Goal: Information Seeking & Learning: Check status

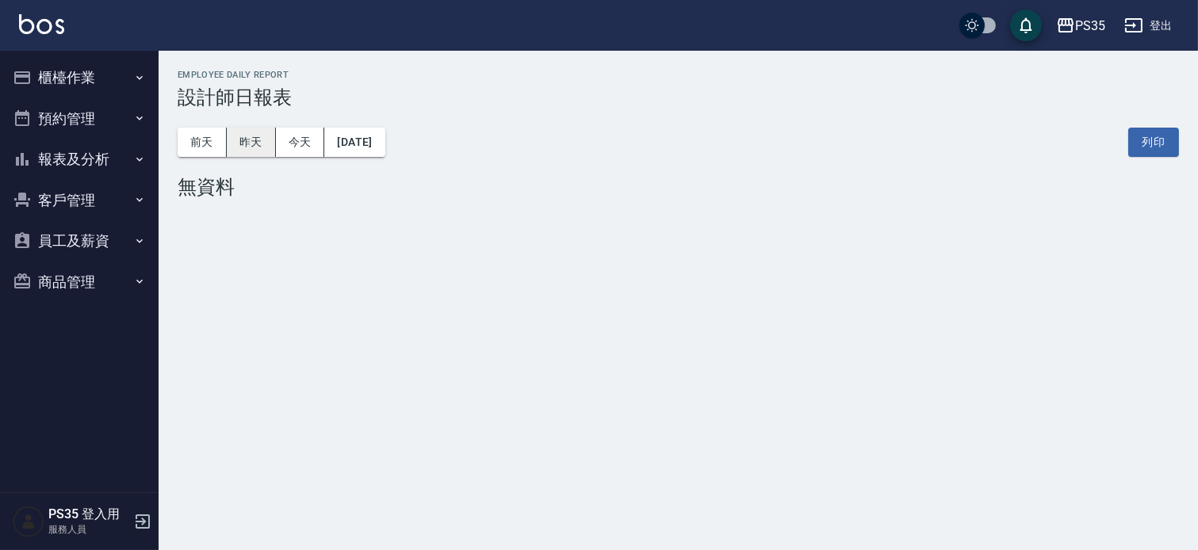
click at [247, 145] on button "昨天" at bounding box center [251, 142] width 49 height 29
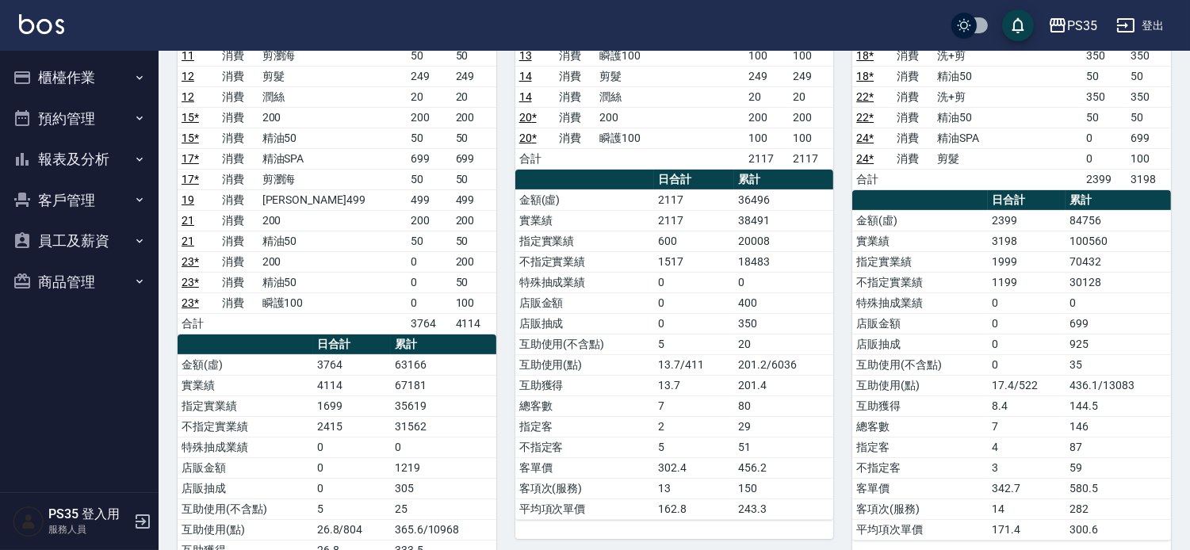
scroll to position [180, 0]
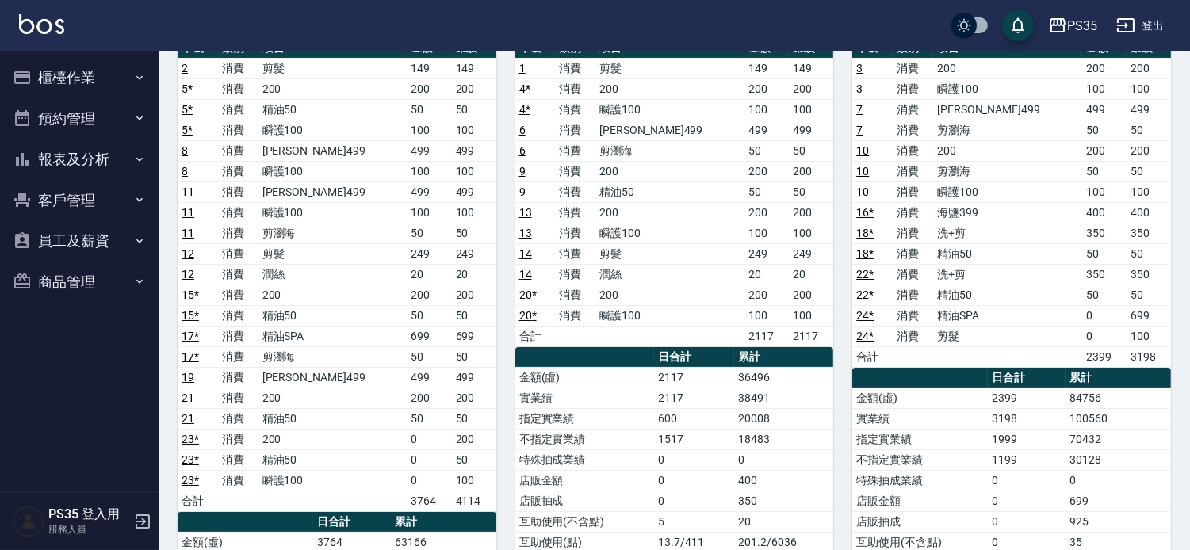
click at [99, 155] on button "報表及分析" at bounding box center [79, 159] width 146 height 41
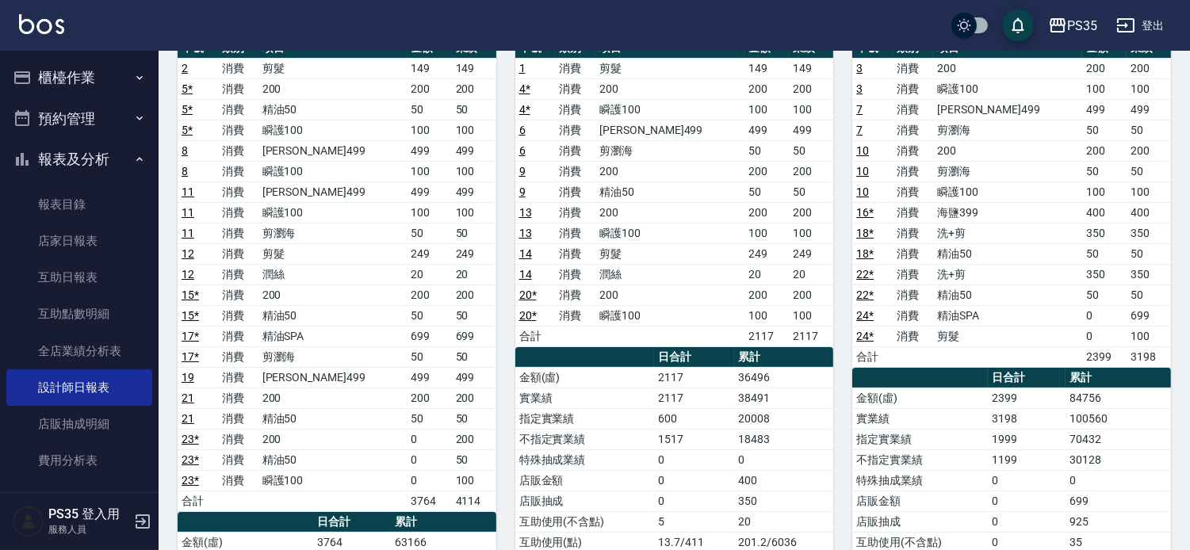
drag, startPoint x: 140, startPoint y: 276, endPoint x: 216, endPoint y: 153, distance: 144.6
click at [139, 276] on link "互助日報表" at bounding box center [79, 277] width 146 height 36
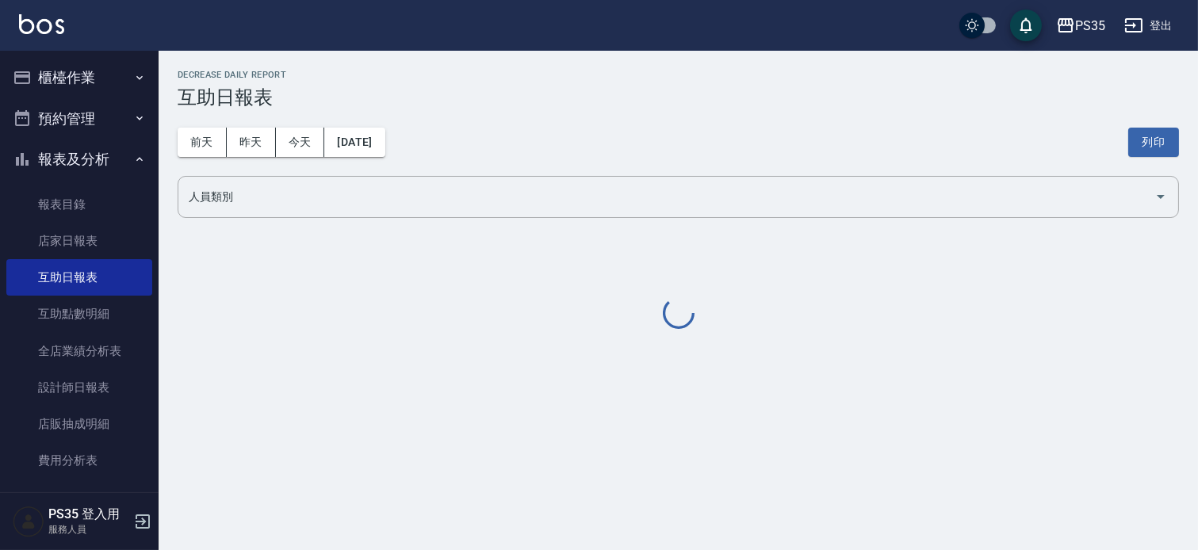
drag, startPoint x: 241, startPoint y: 109, endPoint x: 241, endPoint y: 120, distance: 11.1
click at [240, 109] on div "[DATE] [DATE] [DATE] [DATE] 列印" at bounding box center [679, 142] width 1002 height 67
click at [244, 132] on button "昨天" at bounding box center [251, 142] width 49 height 29
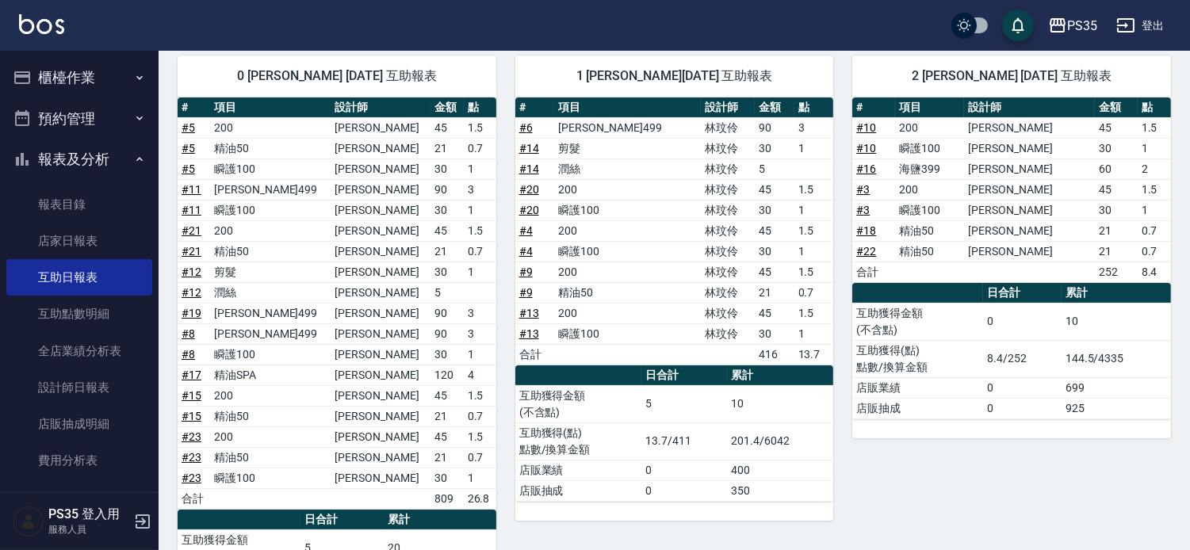
scroll to position [176, 0]
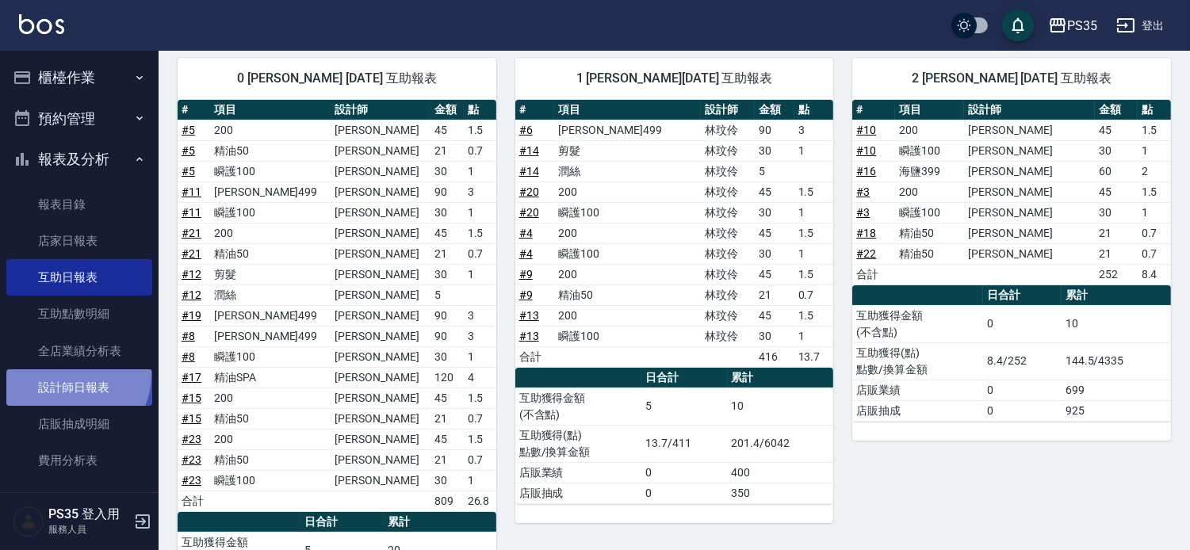
click at [66, 374] on link "設計師日報表" at bounding box center [79, 388] width 146 height 36
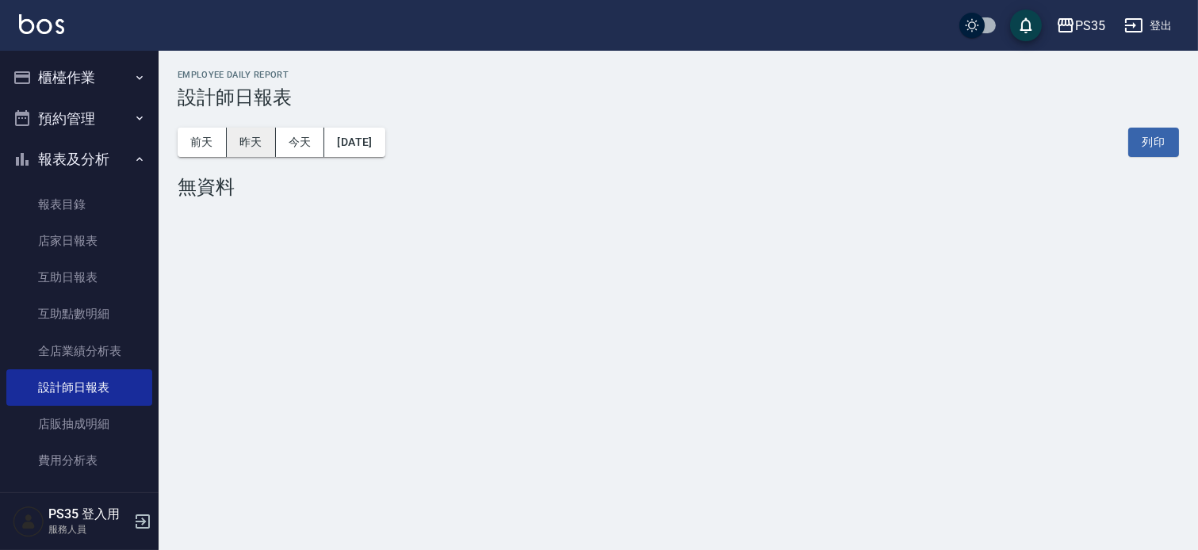
click at [263, 155] on button "昨天" at bounding box center [251, 142] width 49 height 29
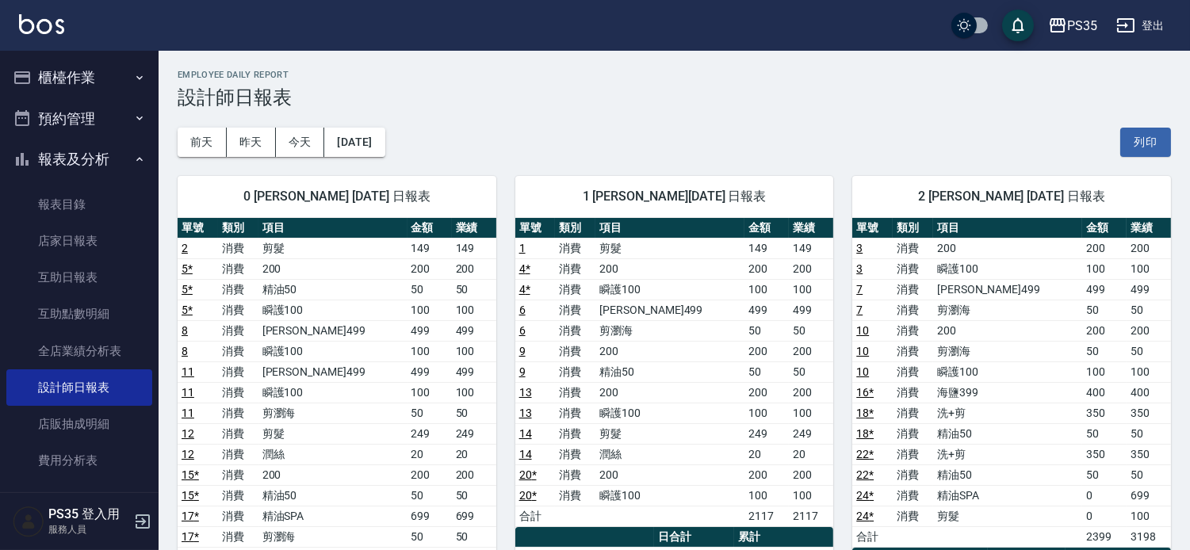
click at [296, 292] on td "精油50" at bounding box center [333, 289] width 149 height 21
click at [68, 73] on button "櫃檯作業" at bounding box center [79, 77] width 146 height 41
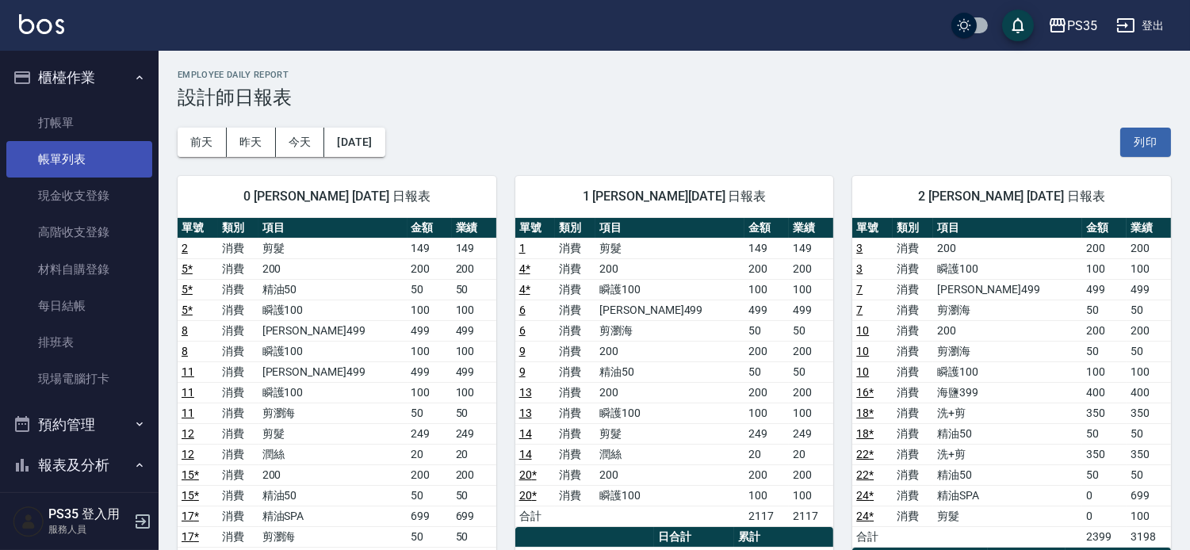
click at [60, 160] on link "帳單列表" at bounding box center [79, 159] width 146 height 36
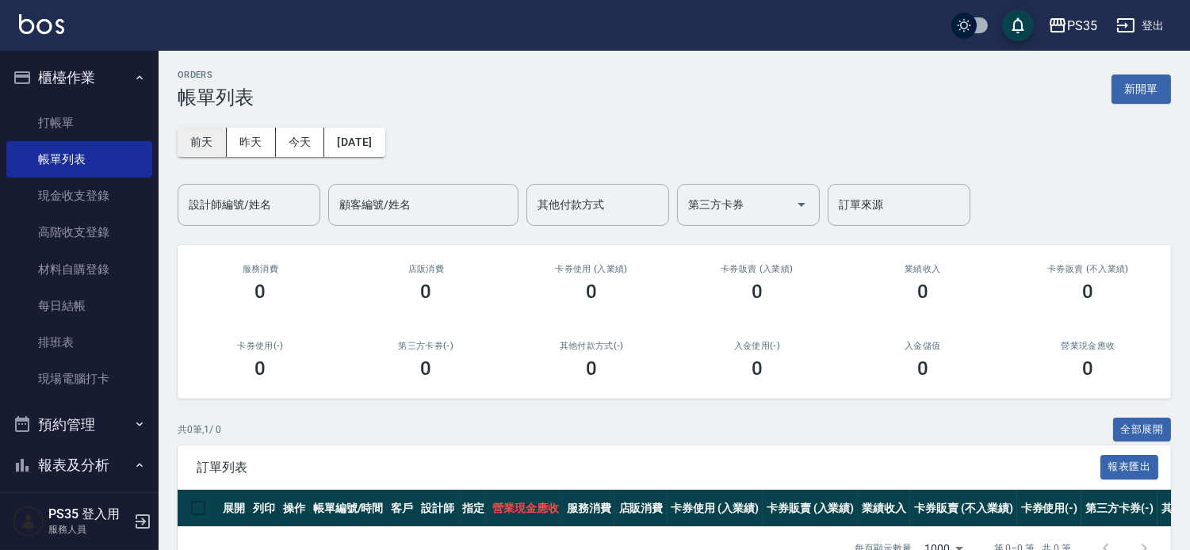
click at [206, 141] on button "前天" at bounding box center [202, 142] width 49 height 29
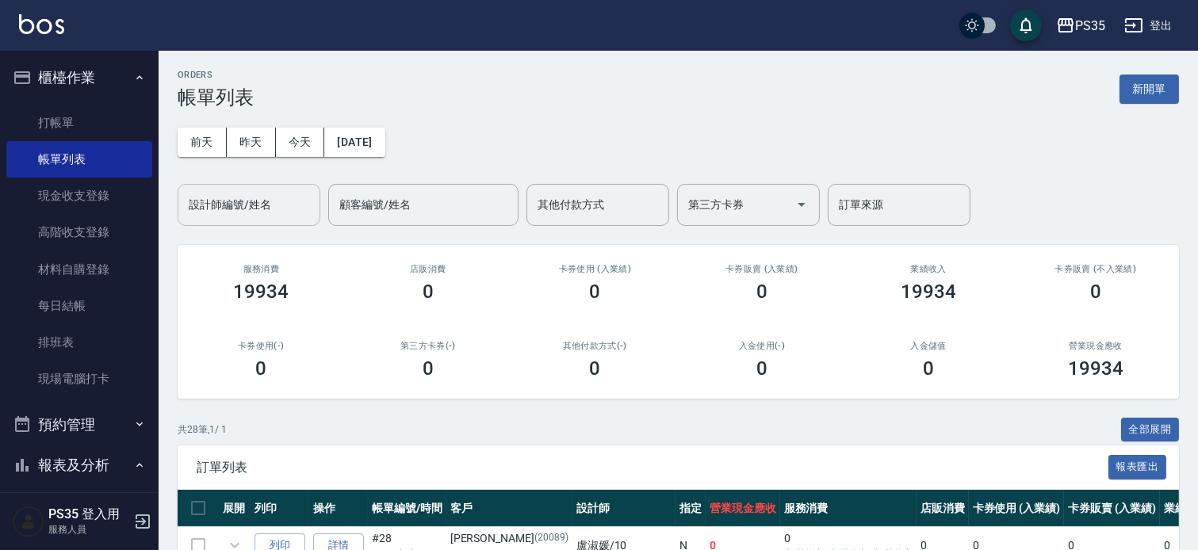
click at [233, 206] on div "設計師編號/姓名 設計師編號/姓名" at bounding box center [249, 205] width 143 height 42
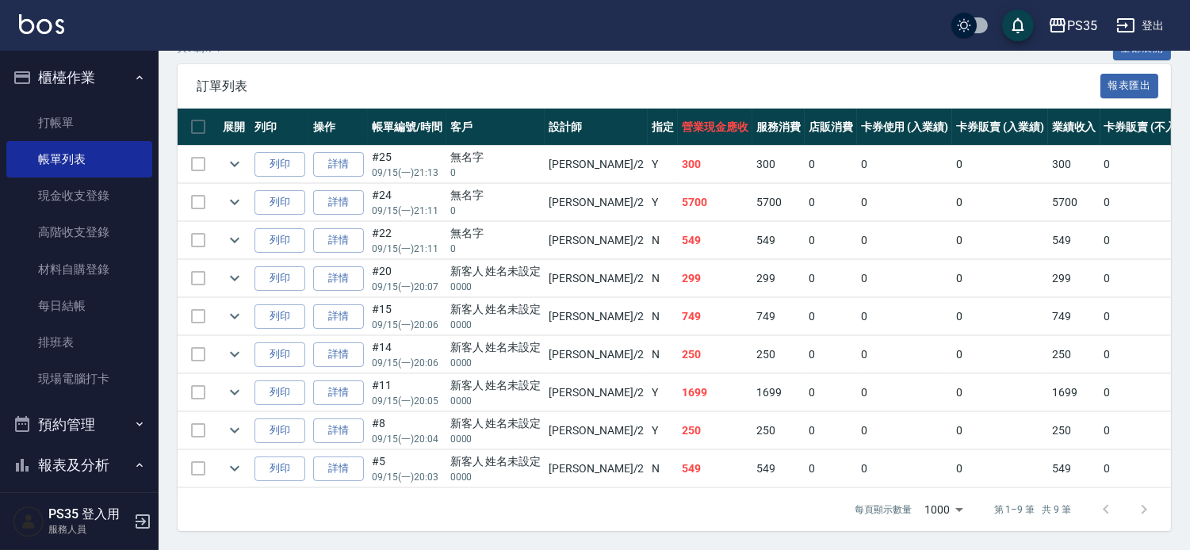
scroll to position [440, 0]
type input "[PERSON_NAME]-2"
click at [241, 193] on icon "expand row" at bounding box center [234, 202] width 19 height 19
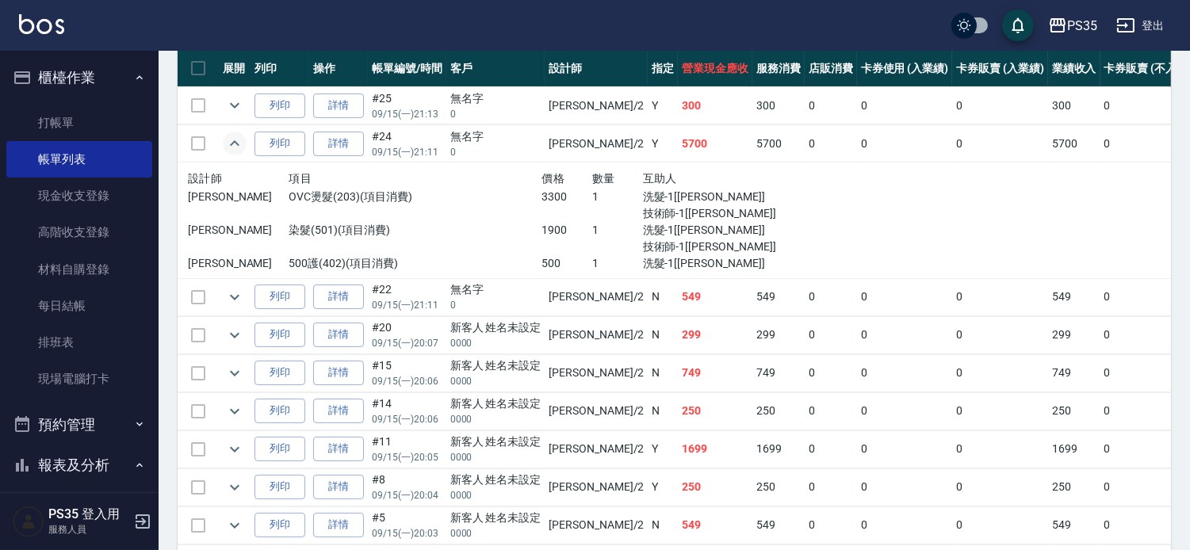
scroll to position [352, 0]
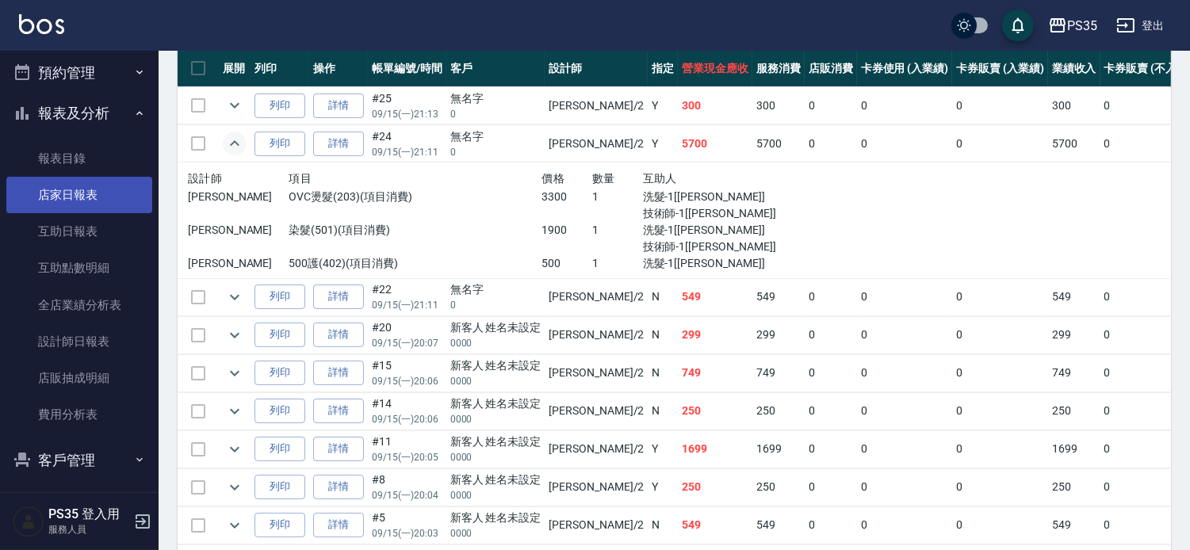
click at [77, 193] on link "店家日報表" at bounding box center [79, 195] width 146 height 36
